Goal: Task Accomplishment & Management: Use online tool/utility

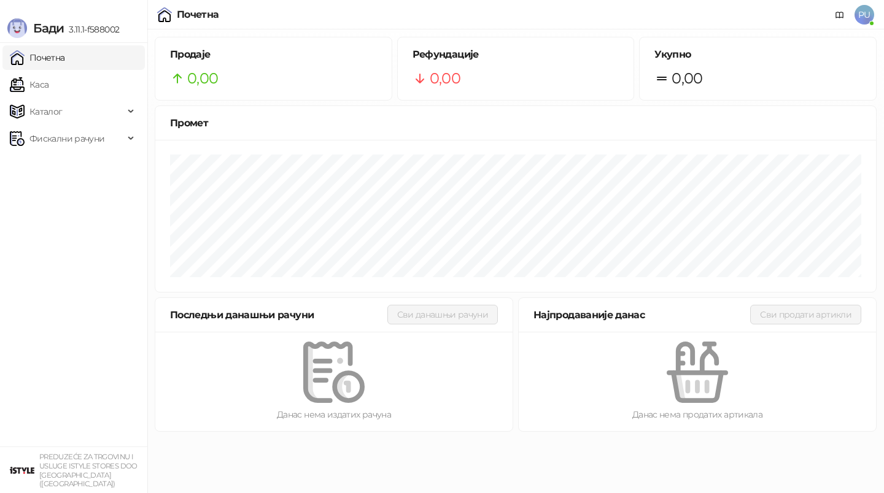
click at [364, 430] on div "Данас нема издатих рачуна" at bounding box center [333, 381] width 357 height 99
click at [48, 81] on link "Каса" at bounding box center [29, 84] width 39 height 25
